Goal: Transaction & Acquisition: Purchase product/service

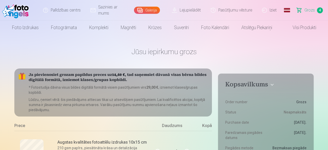
click at [309, 12] on span "Grozs" at bounding box center [309, 10] width 10 height 6
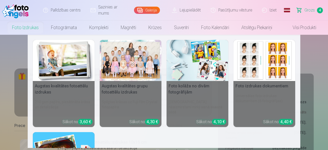
click at [31, 31] on link "Foto izdrukas" at bounding box center [25, 27] width 39 height 14
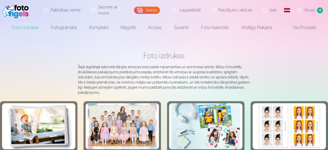
click at [115, 121] on div at bounding box center [122, 126] width 69 height 46
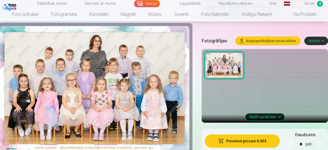
scroll to position [160, 0]
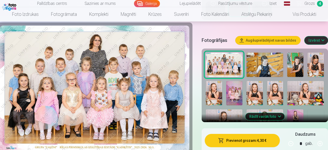
click at [253, 57] on img at bounding box center [264, 65] width 37 height 24
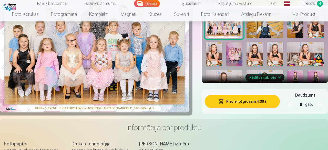
scroll to position [165, 0]
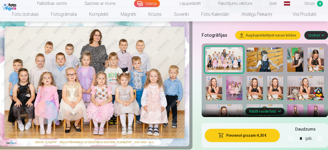
click at [266, 108] on button "Rādīt vairāk foto" at bounding box center [264, 111] width 39 height 7
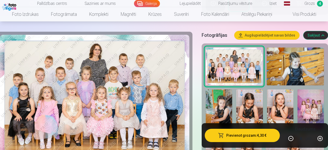
click at [275, 95] on img at bounding box center [280, 110] width 26 height 40
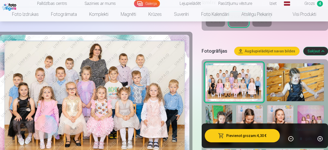
scroll to position [147, 0]
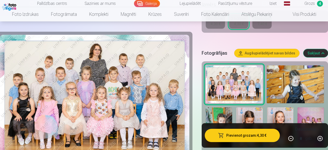
click at [312, 119] on img at bounding box center [310, 128] width 26 height 40
click at [310, 113] on img at bounding box center [310, 128] width 26 height 40
click at [18, 98] on img at bounding box center [94, 98] width 189 height 126
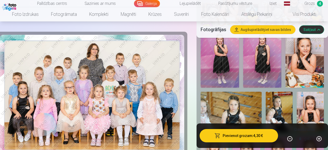
scroll to position [387, 0]
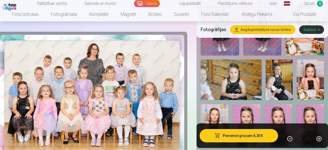
click at [324, 102] on div at bounding box center [261, 151] width 127 height 667
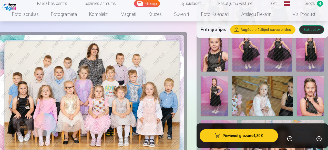
scroll to position [627, 0]
